Goal: Transaction & Acquisition: Purchase product/service

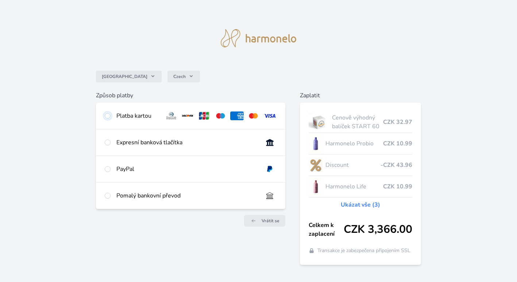
click at [110, 117] on input "radio" at bounding box center [108, 116] width 6 height 6
radio input "true"
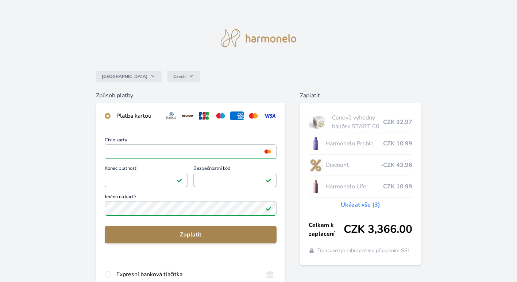
click at [165, 239] on span "Zaplatit" at bounding box center [191, 235] width 160 height 9
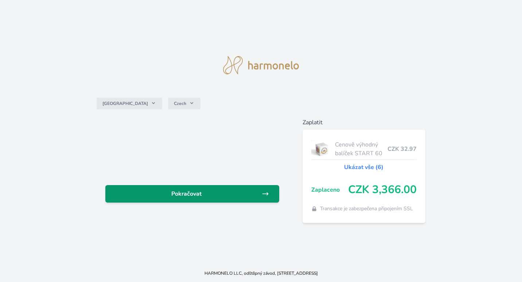
click at [245, 192] on span "Pokračovat" at bounding box center [186, 194] width 151 height 9
